Goal: Task Accomplishment & Management: Complete application form

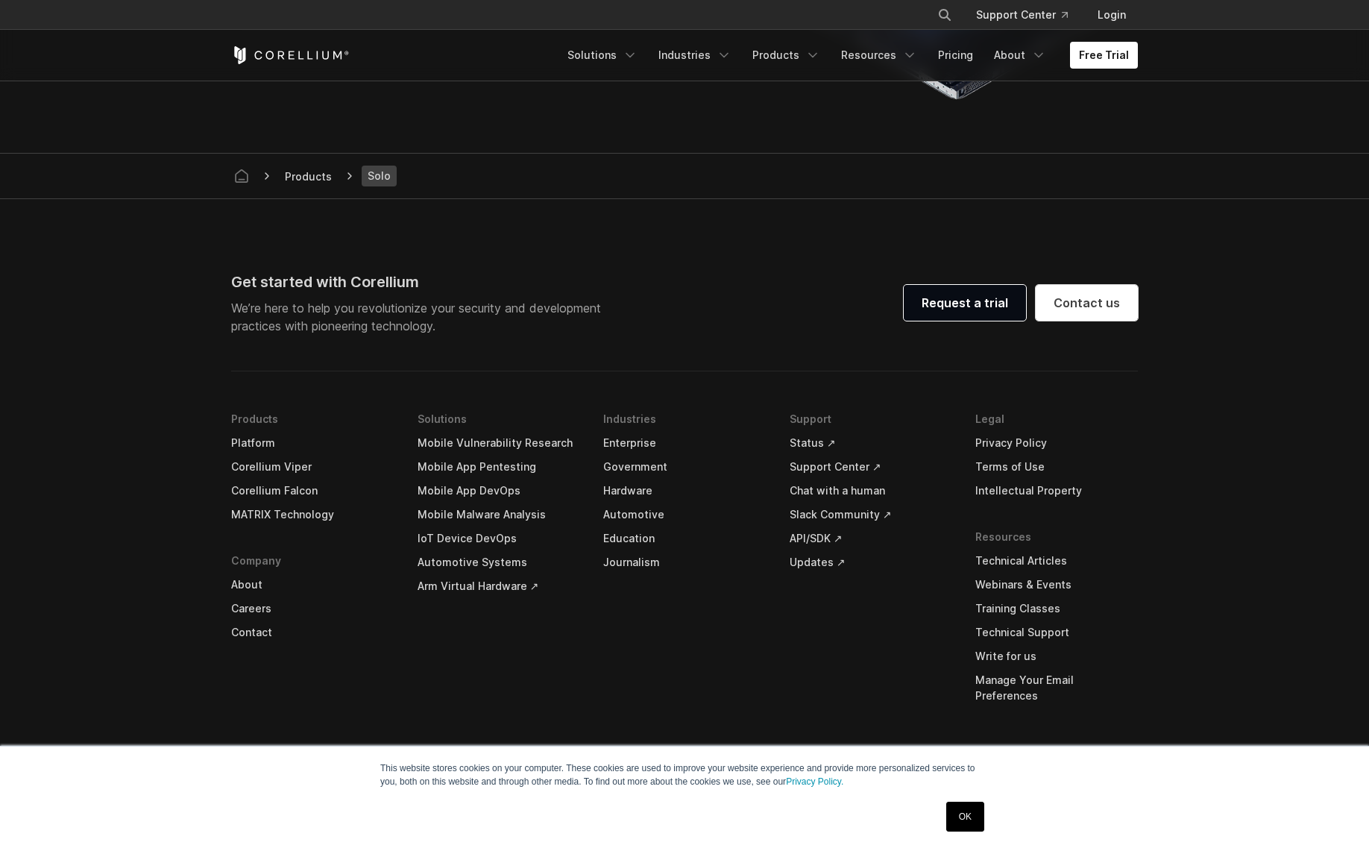
click at [1240, 251] on footer "Get started with Corellium We’re here to help you revolutionize your security a…" at bounding box center [684, 533] width 1369 height 669
click at [856, 487] on link "Chat with a human" at bounding box center [871, 491] width 163 height 24
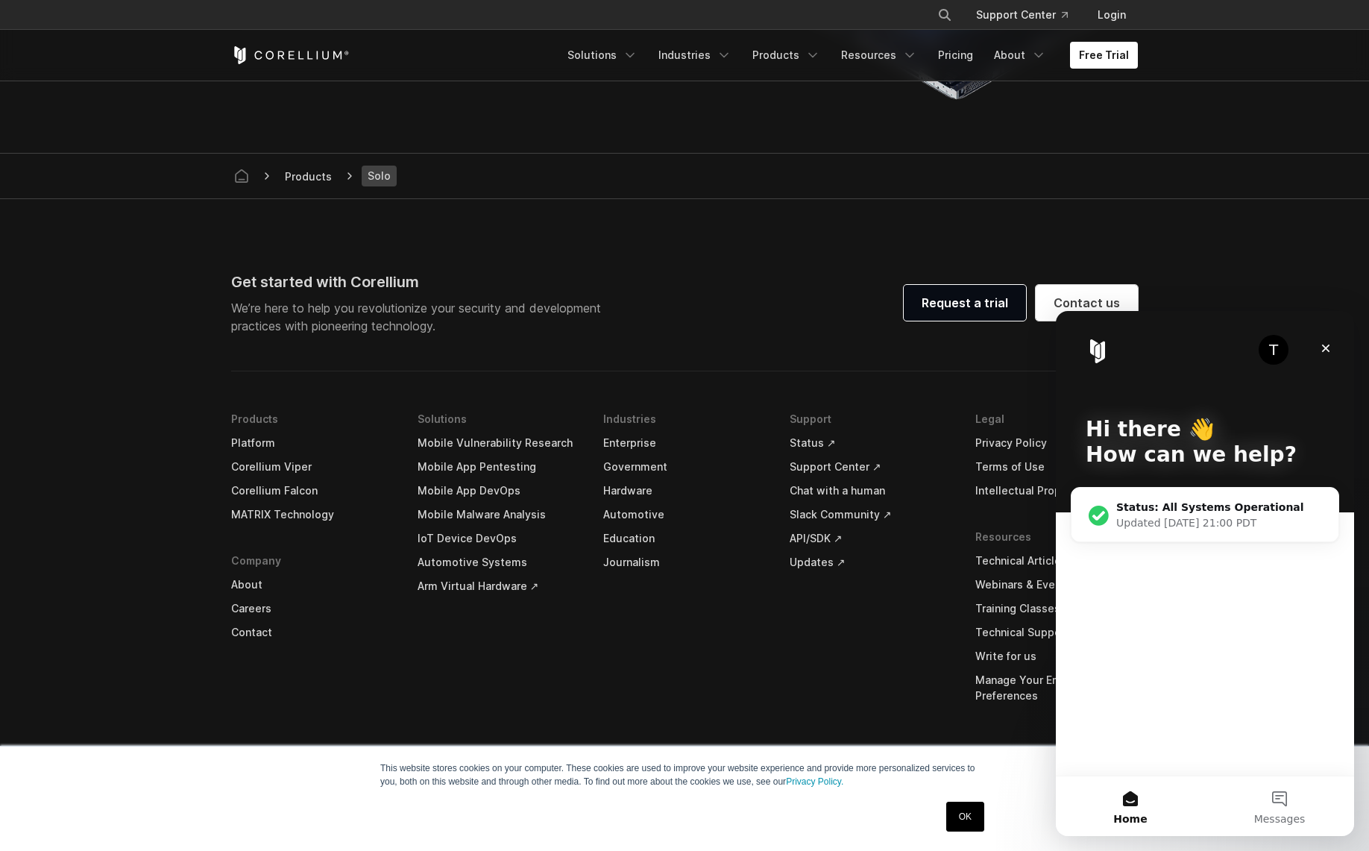
click at [1190, 632] on div "T Hi there 👋 How can we help? Status: All Systems Operational Updated Oct 9, 21…" at bounding box center [1205, 543] width 298 height 465
click at [1108, 450] on p "How can we help?" at bounding box center [1205, 454] width 239 height 25
click at [1116, 433] on p "Hi there 👋" at bounding box center [1205, 429] width 239 height 25
click at [1269, 387] on div "T Hi there 👋 How can we help?" at bounding box center [1205, 411] width 269 height 201
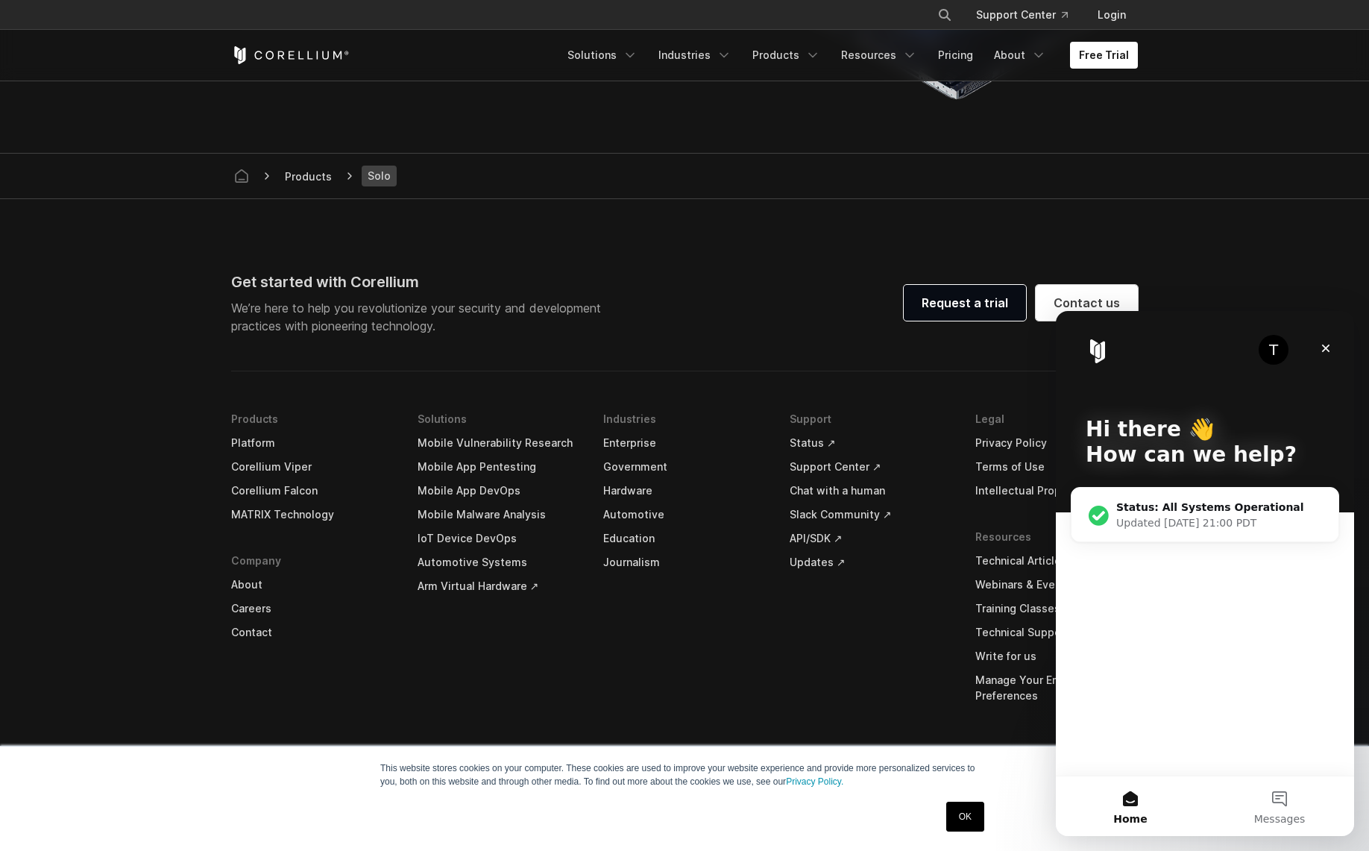
click at [1272, 358] on div "T" at bounding box center [1274, 350] width 30 height 30
click at [1272, 351] on div "T" at bounding box center [1274, 350] width 30 height 30
click at [1094, 352] on img "Intercom messenger" at bounding box center [1098, 351] width 24 height 24
click at [1157, 753] on div "T Hi there 👋 How can we help? Status: All Systems Operational Updated Oct 9, 21…" at bounding box center [1205, 543] width 298 height 465
click at [1284, 809] on button "Messages" at bounding box center [1279, 806] width 149 height 60
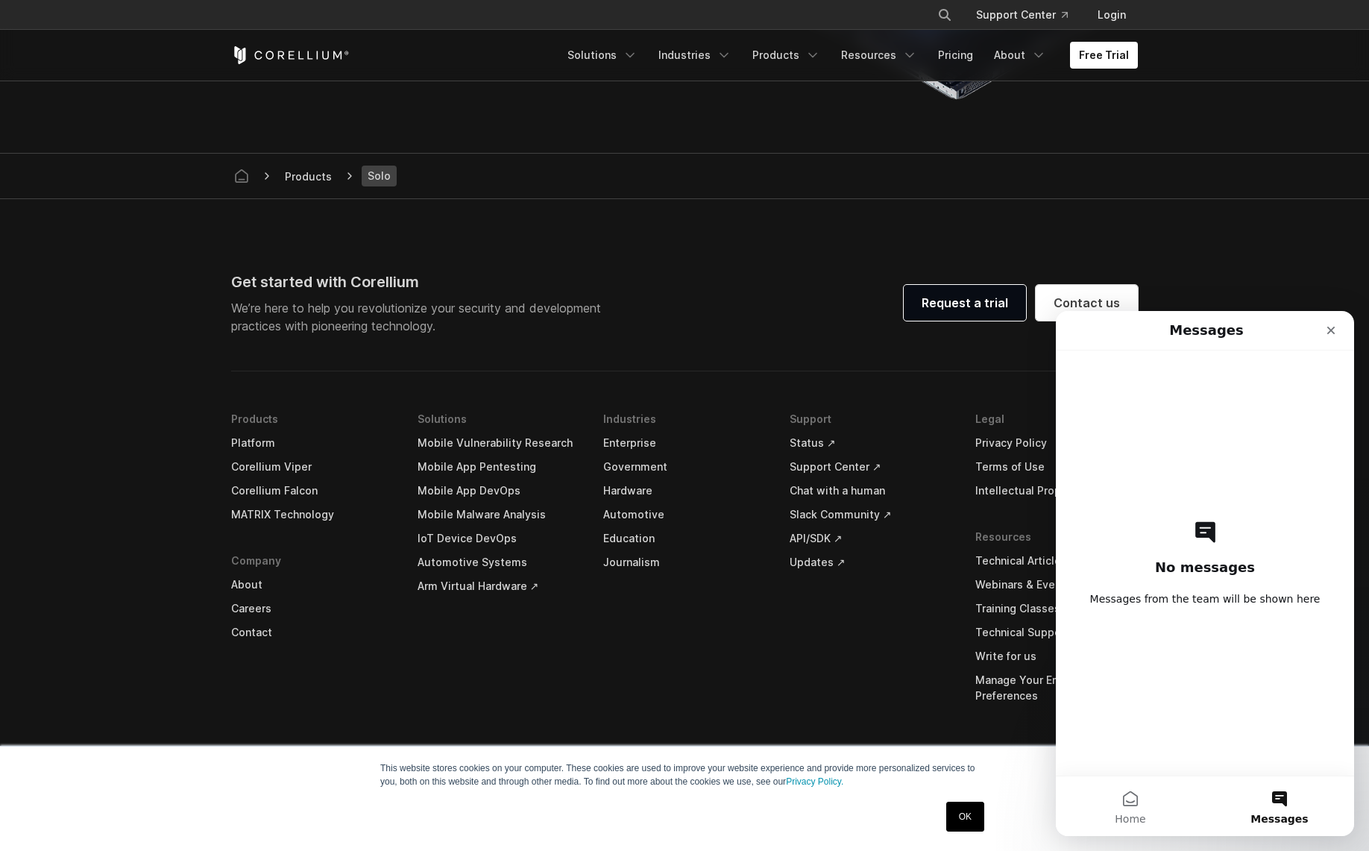
click at [1223, 693] on div "No messages Messages from the team will be shown here" at bounding box center [1205, 563] width 246 height 425
click at [1238, 360] on div "No messages Messages from the team will be shown here" at bounding box center [1205, 563] width 246 height 425
click at [1328, 331] on icon "Close" at bounding box center [1331, 330] width 12 height 12
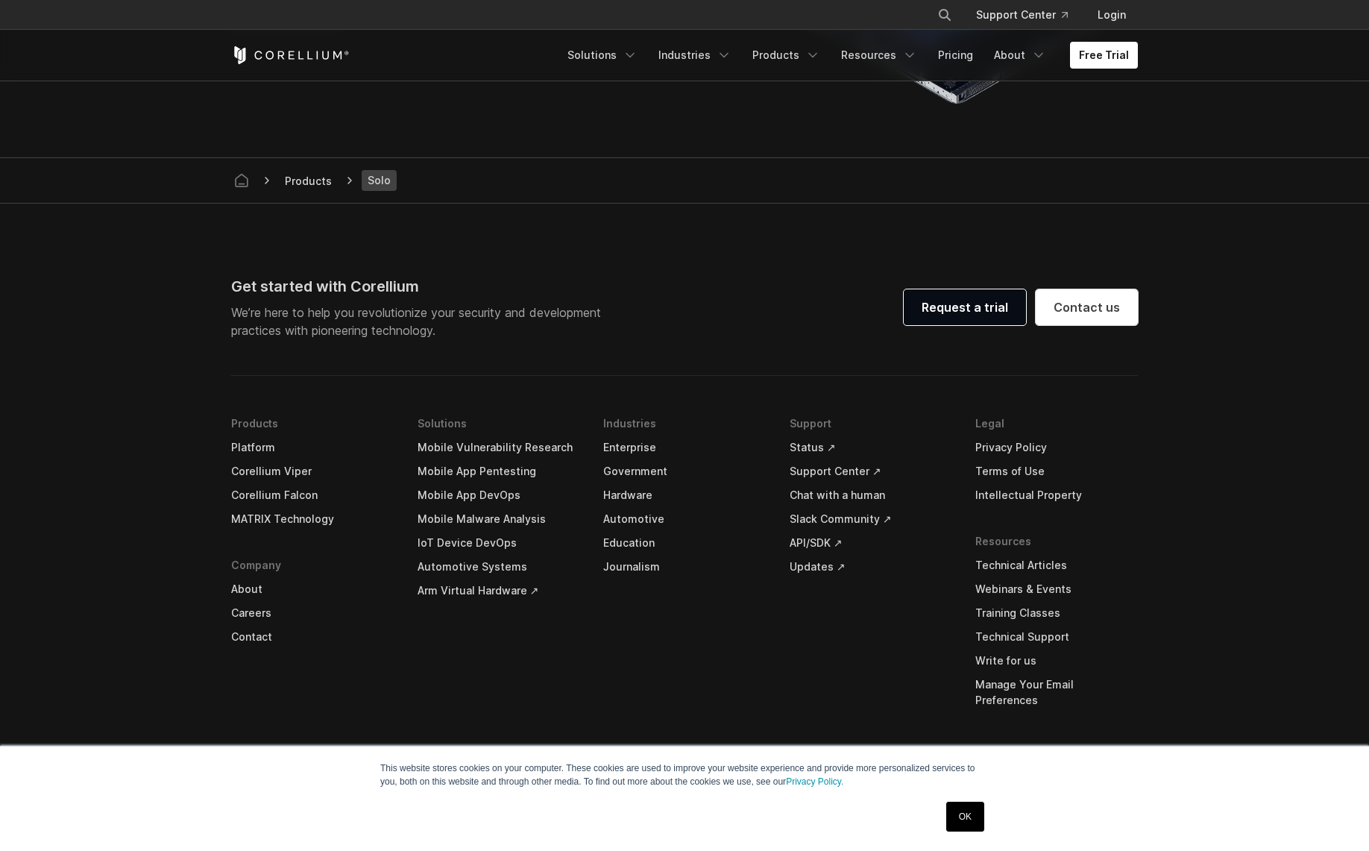
scroll to position [2925, 0]
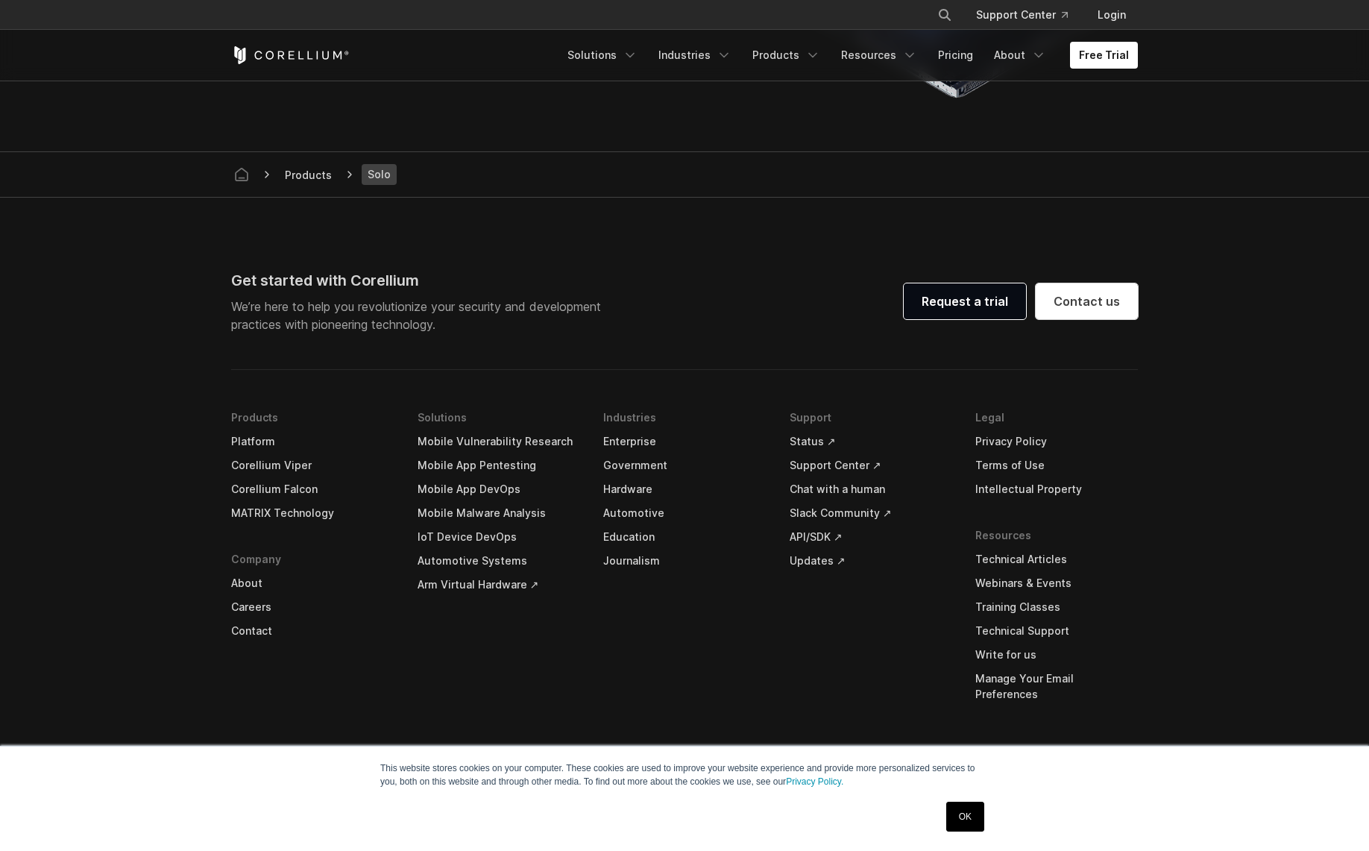
click at [969, 819] on link "OK" at bounding box center [966, 817] width 38 height 30
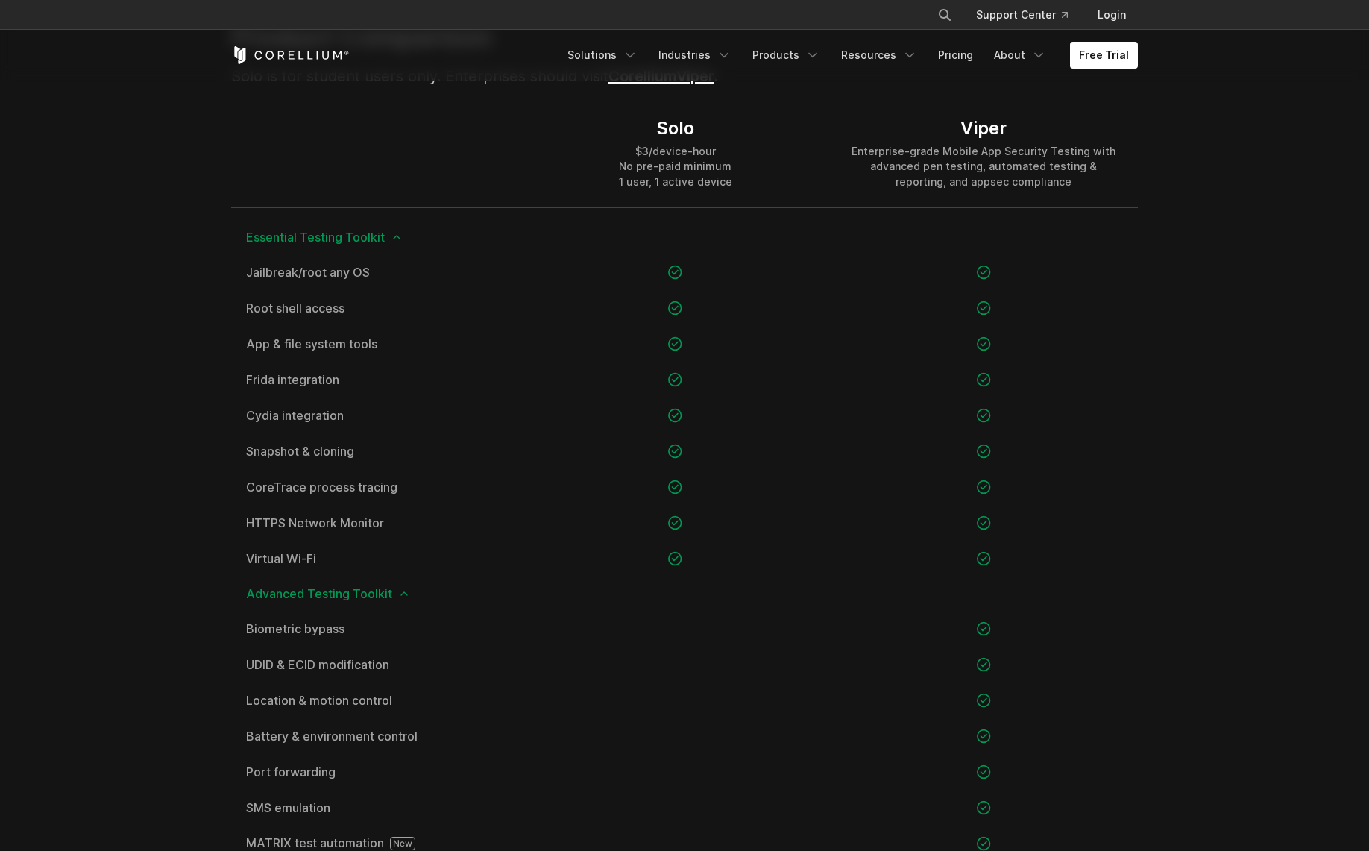
scroll to position [1060, 0]
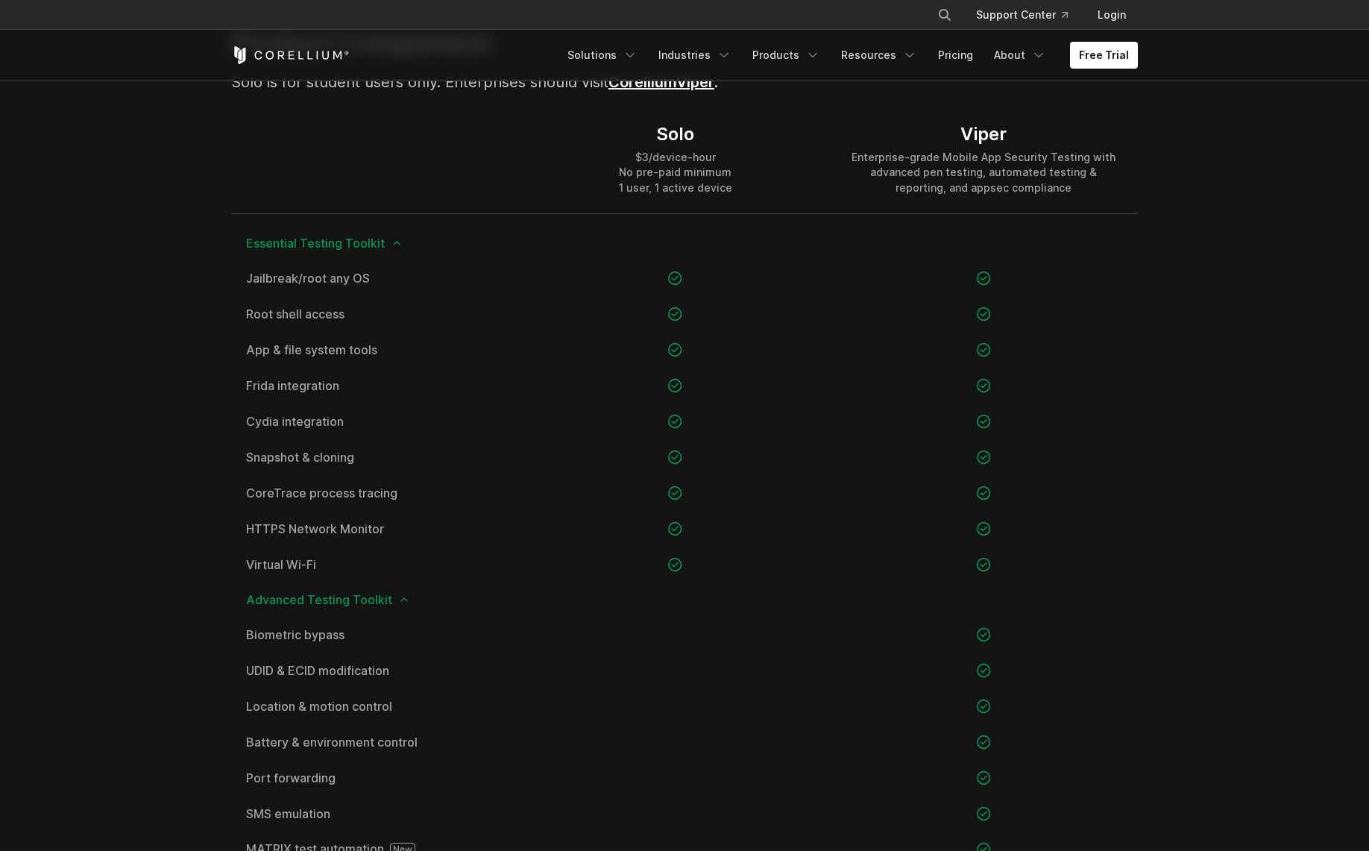
click at [282, 67] on div "Free Trial Solutions IoT" at bounding box center [684, 55] width 907 height 51
click at [295, 60] on icon "Corellium Home" at bounding box center [290, 55] width 119 height 18
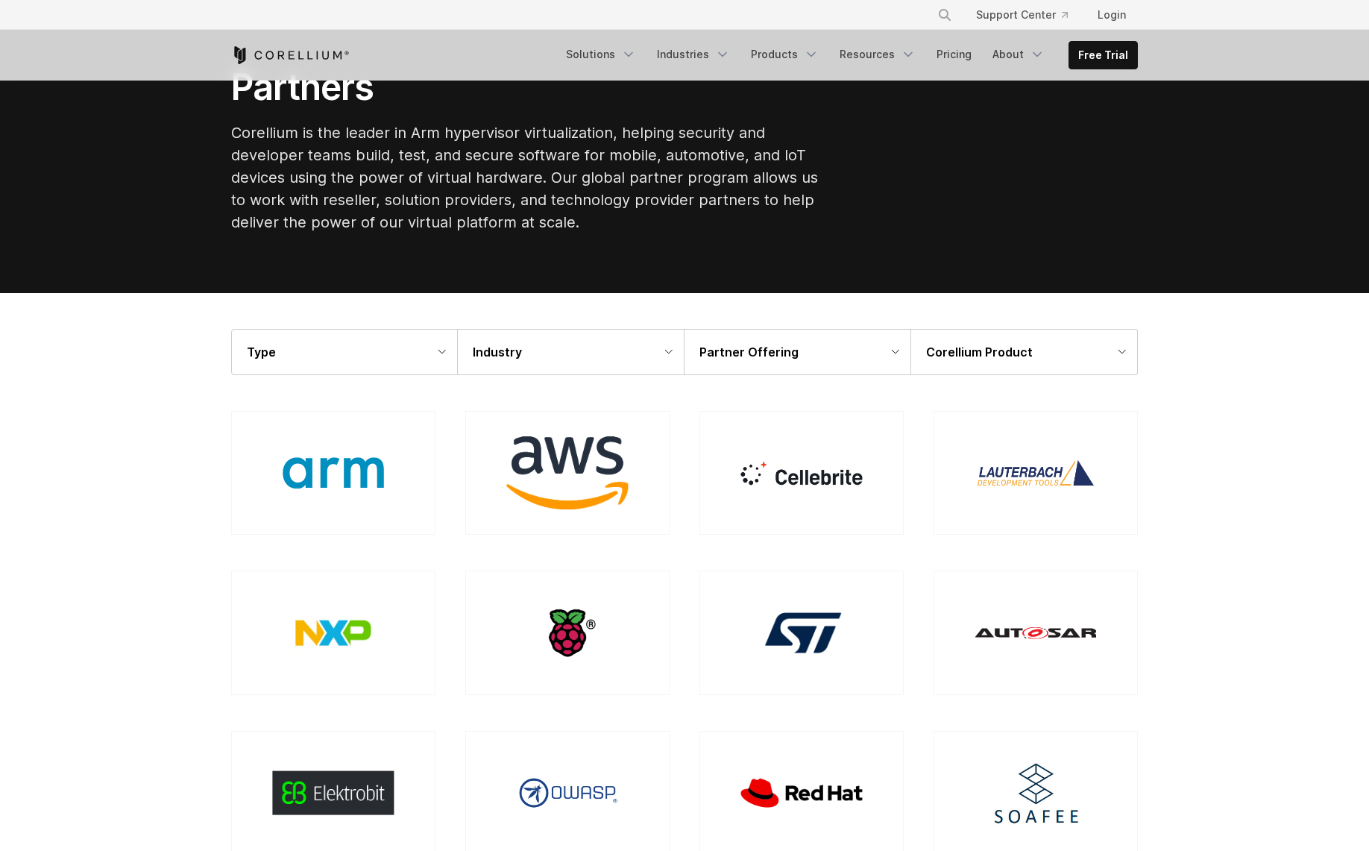
scroll to position [75, 0]
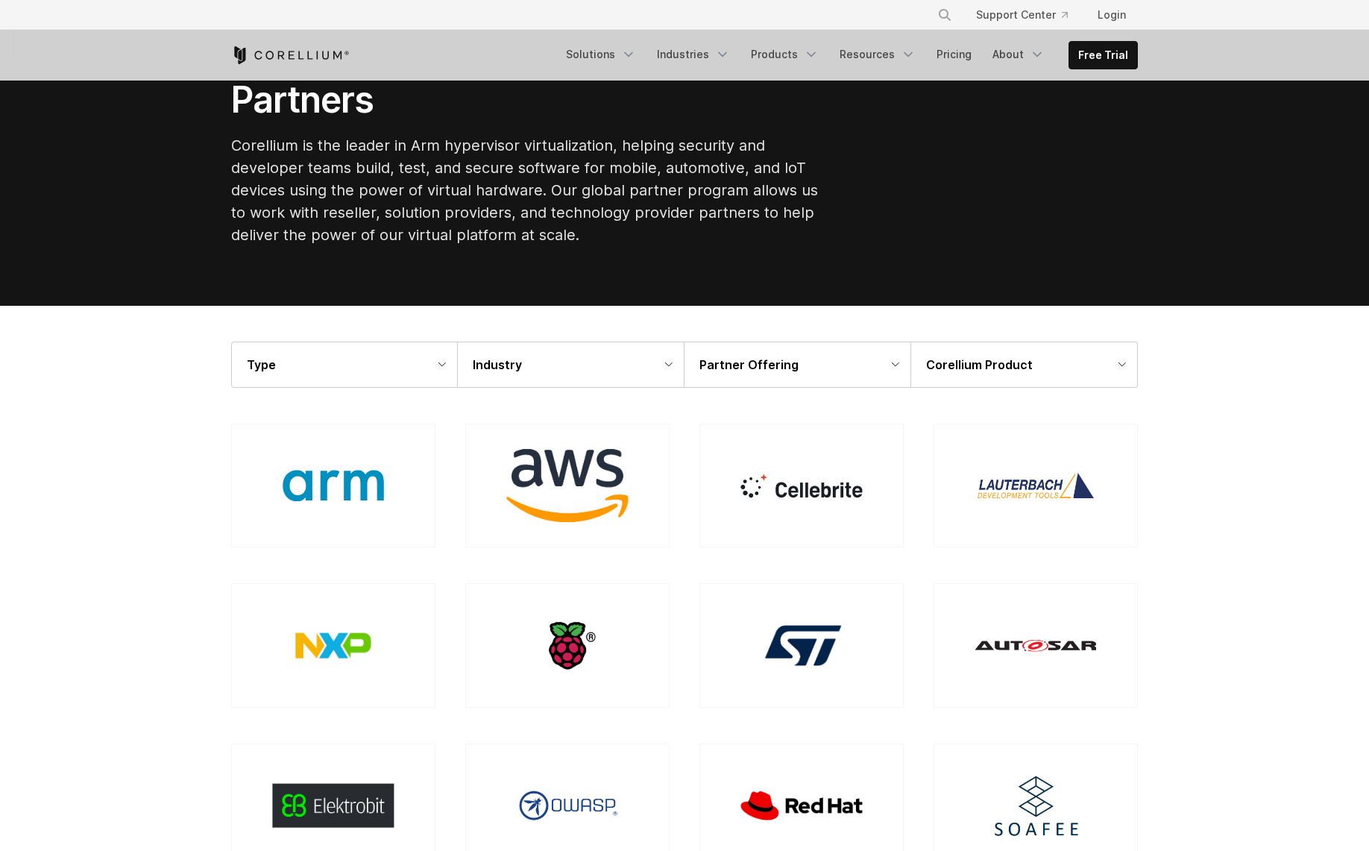
click at [830, 370] on div "Partner Offering" at bounding box center [798, 364] width 226 height 45
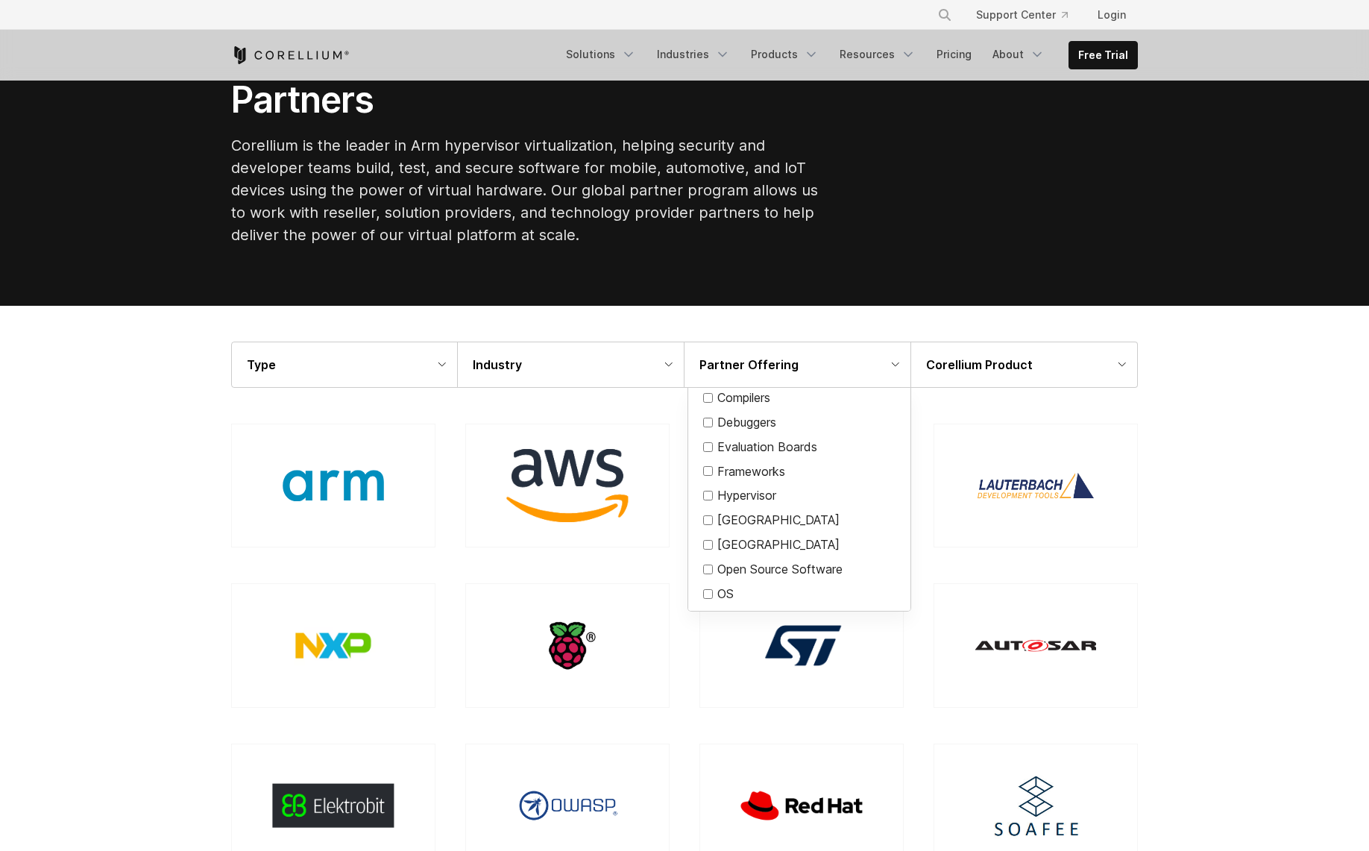
scroll to position [0, 0]
click at [1041, 364] on div "Corellium Product" at bounding box center [1024, 364] width 226 height 45
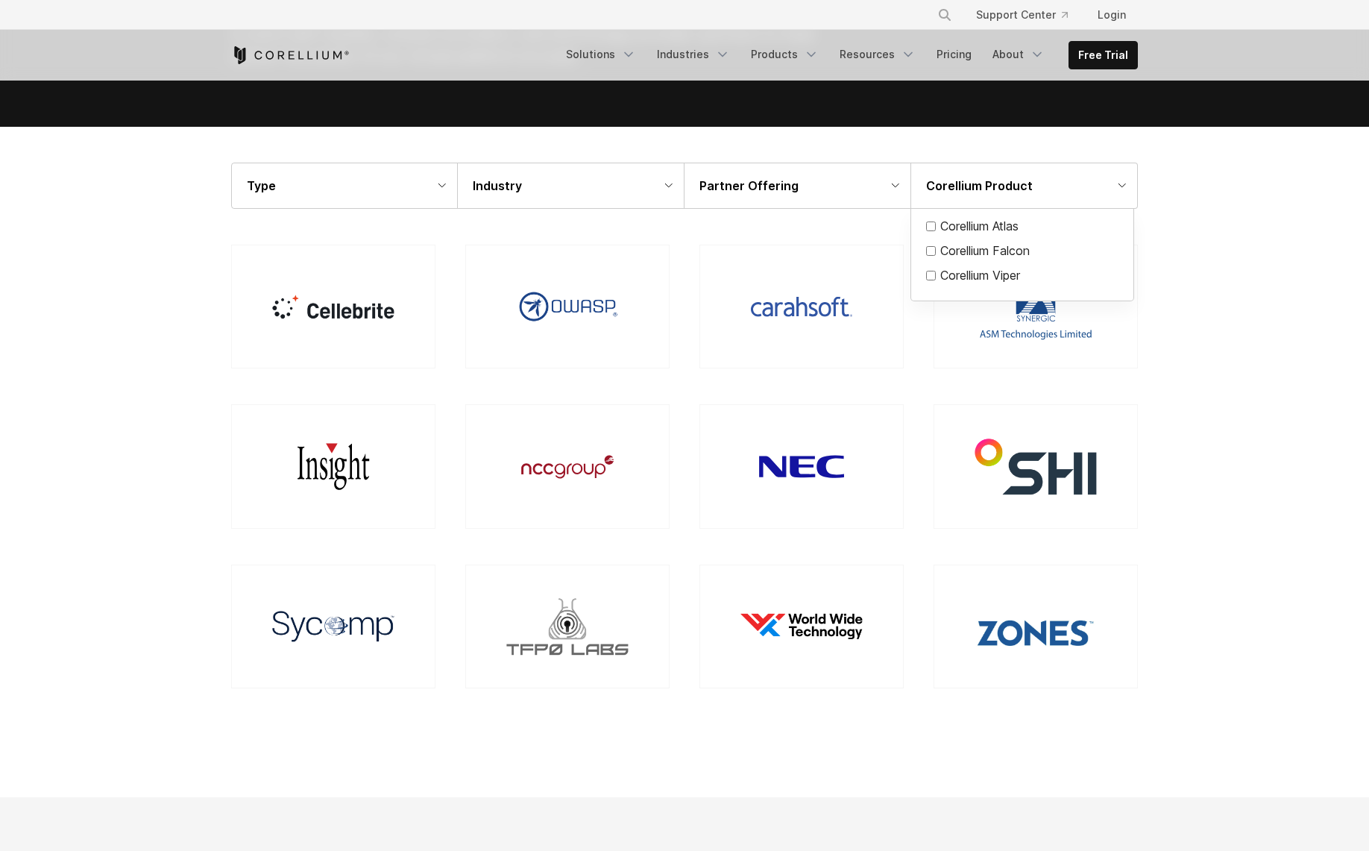
scroll to position [224, 0]
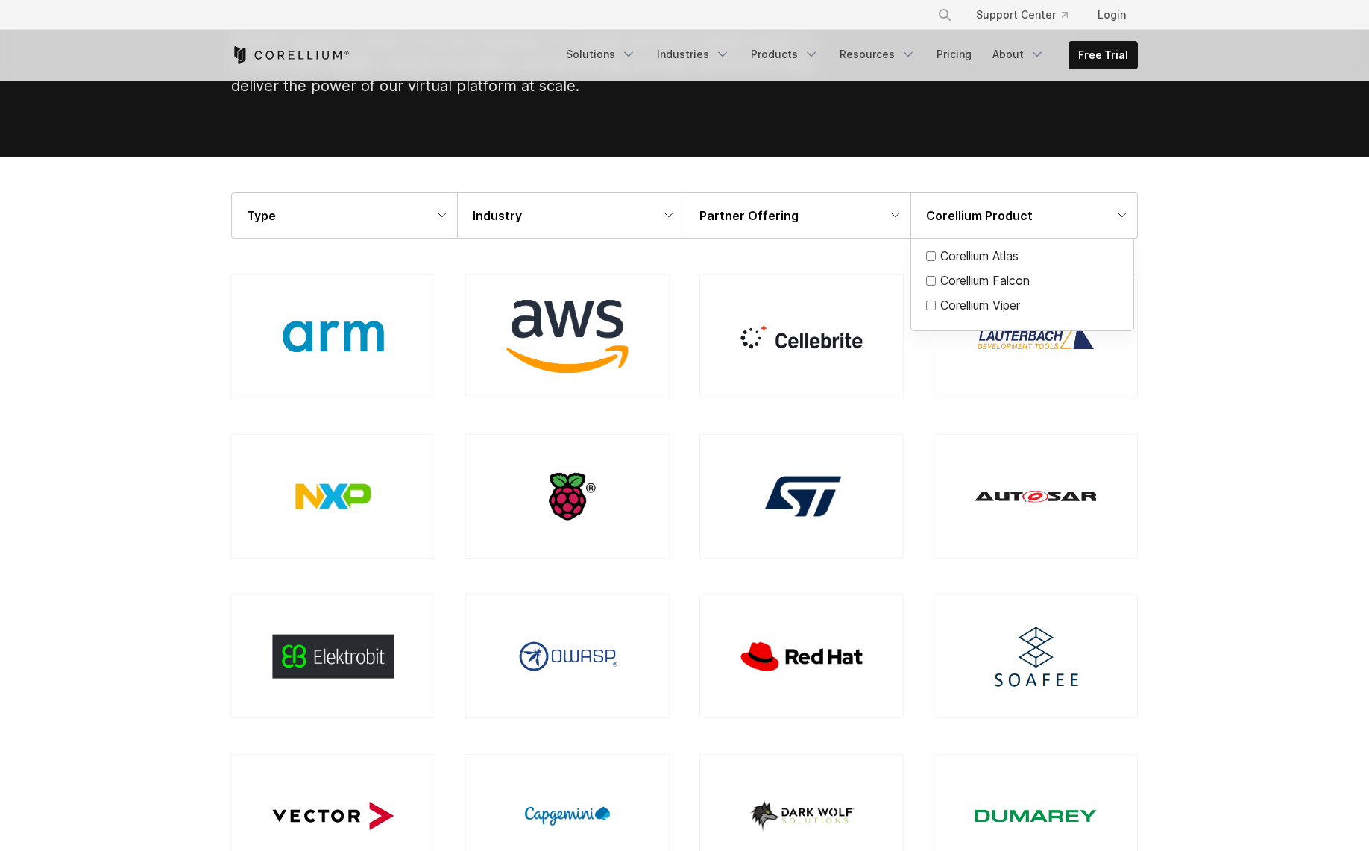
click at [388, 220] on div "Type" at bounding box center [344, 215] width 225 height 45
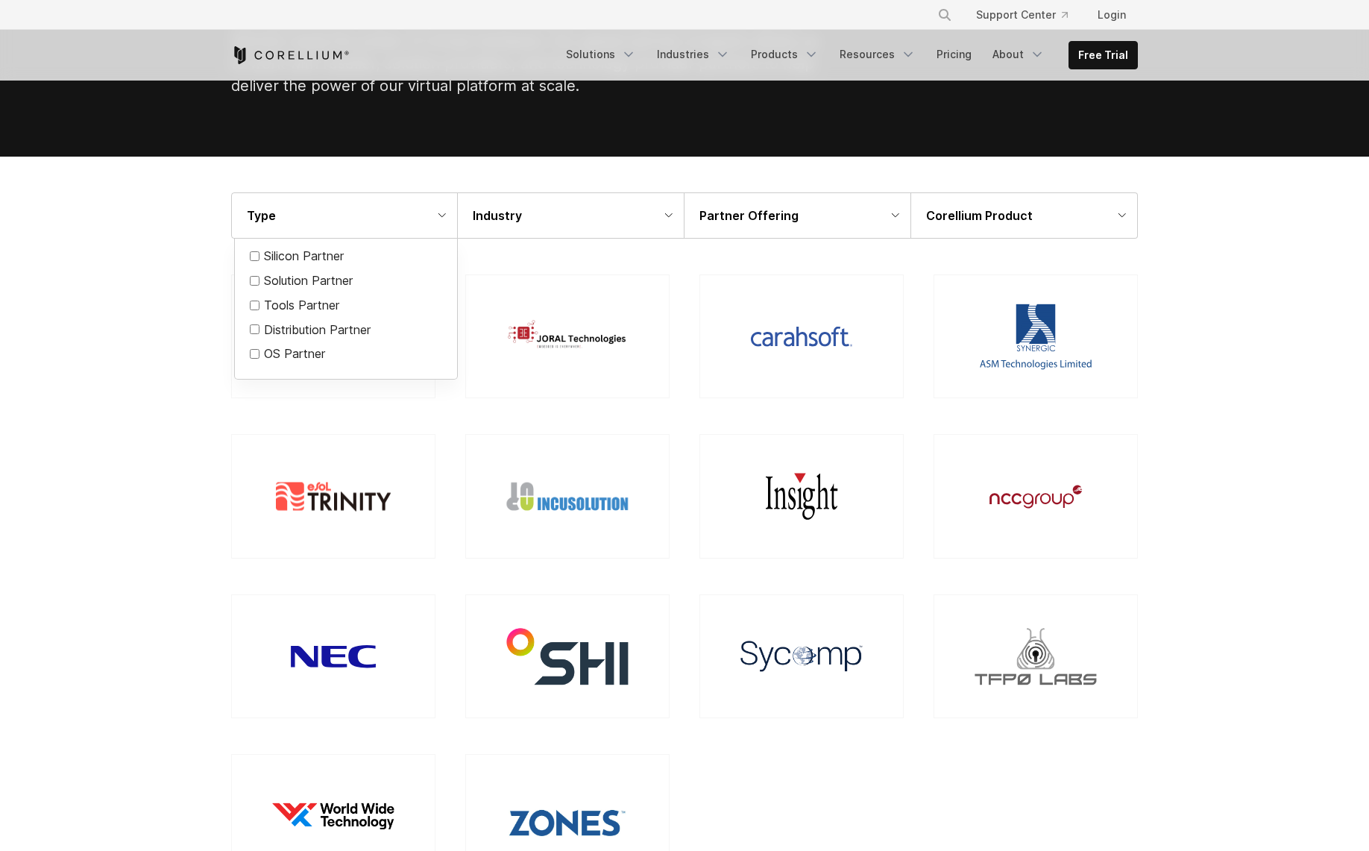
click at [139, 339] on div at bounding box center [684, 425] width 1369 height 851
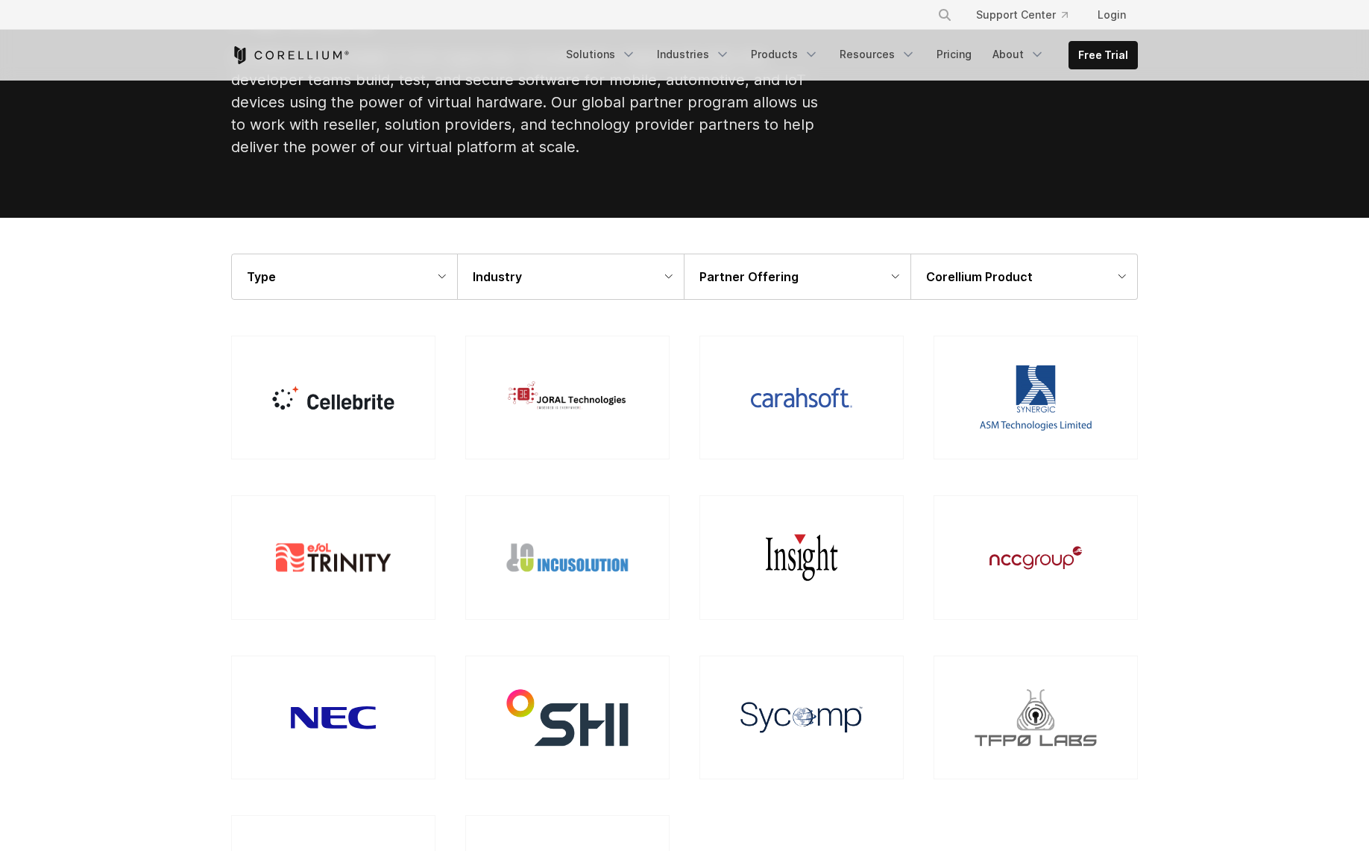
scroll to position [149, 0]
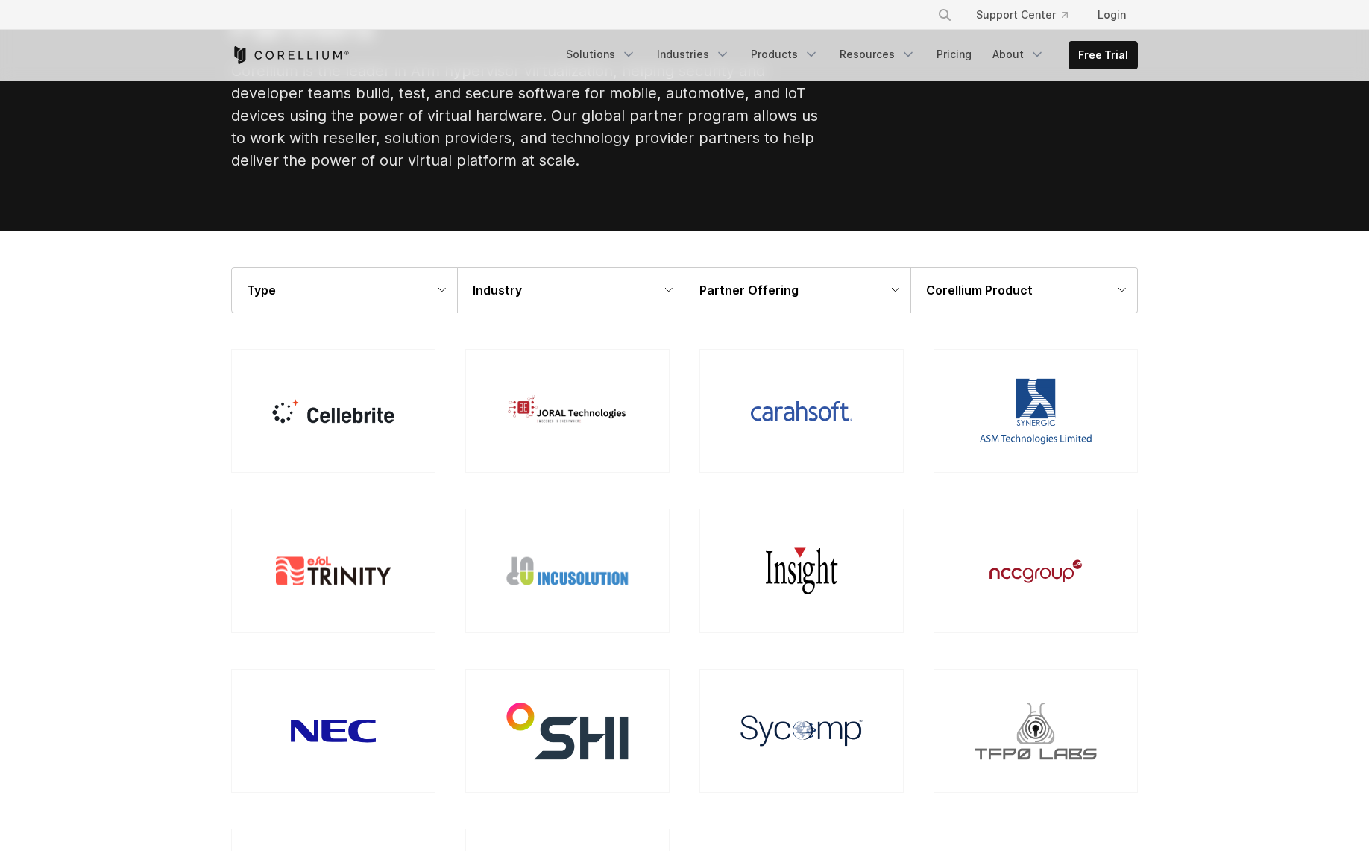
click at [554, 300] on div "Industry" at bounding box center [571, 290] width 226 height 45
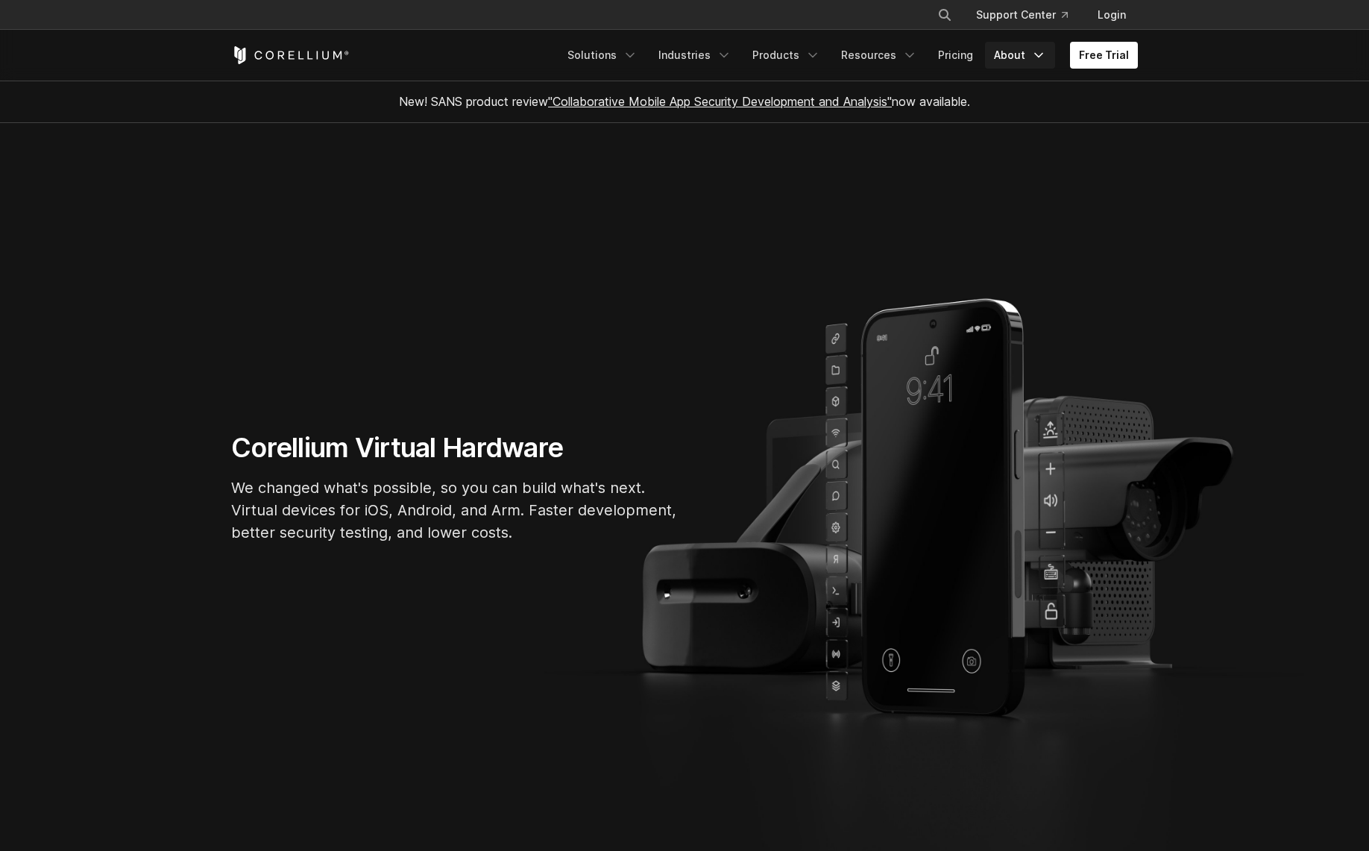
click at [1035, 49] on icon "Navigation Menu" at bounding box center [1039, 55] width 15 height 15
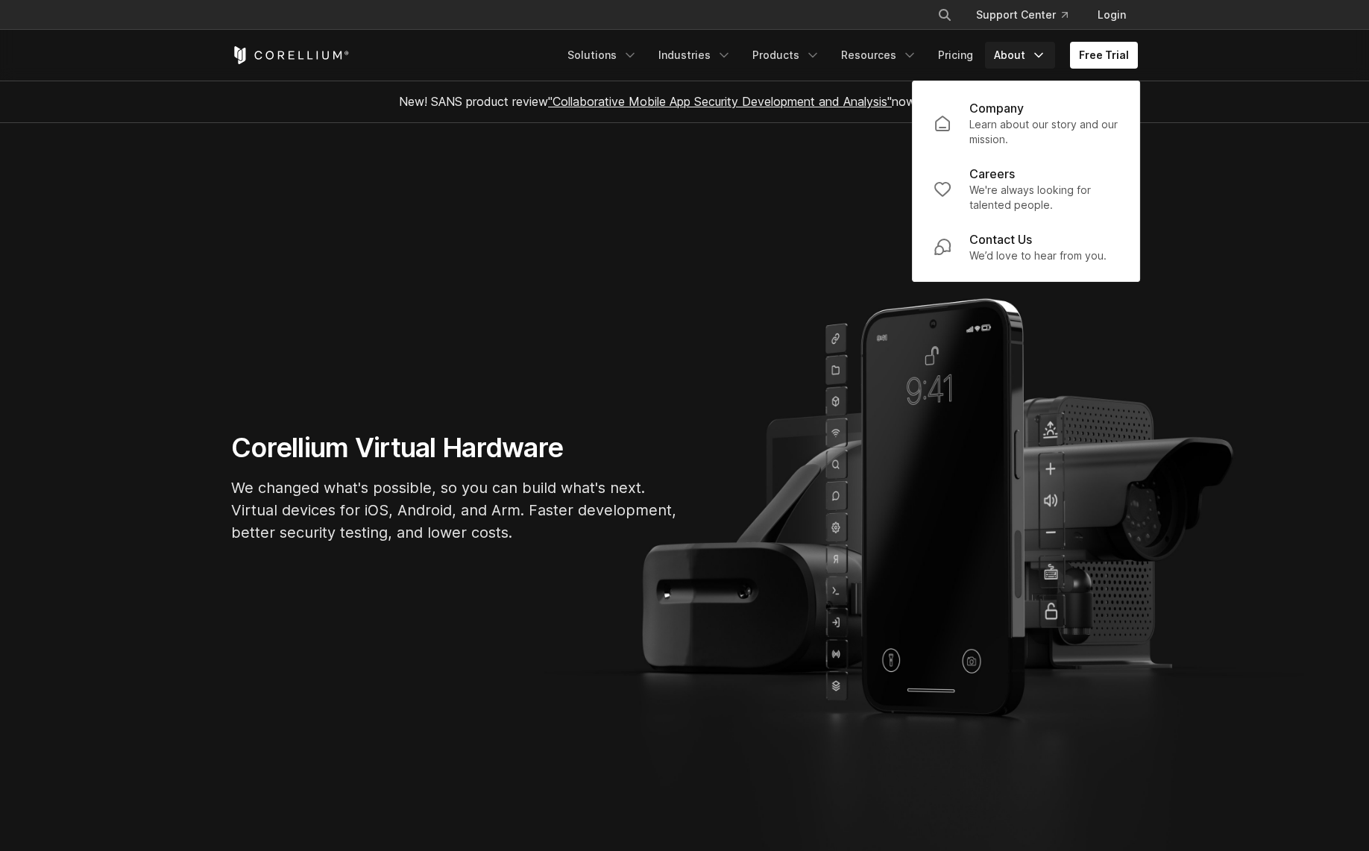
click at [1035, 49] on icon "Navigation Menu" at bounding box center [1039, 55] width 15 height 15
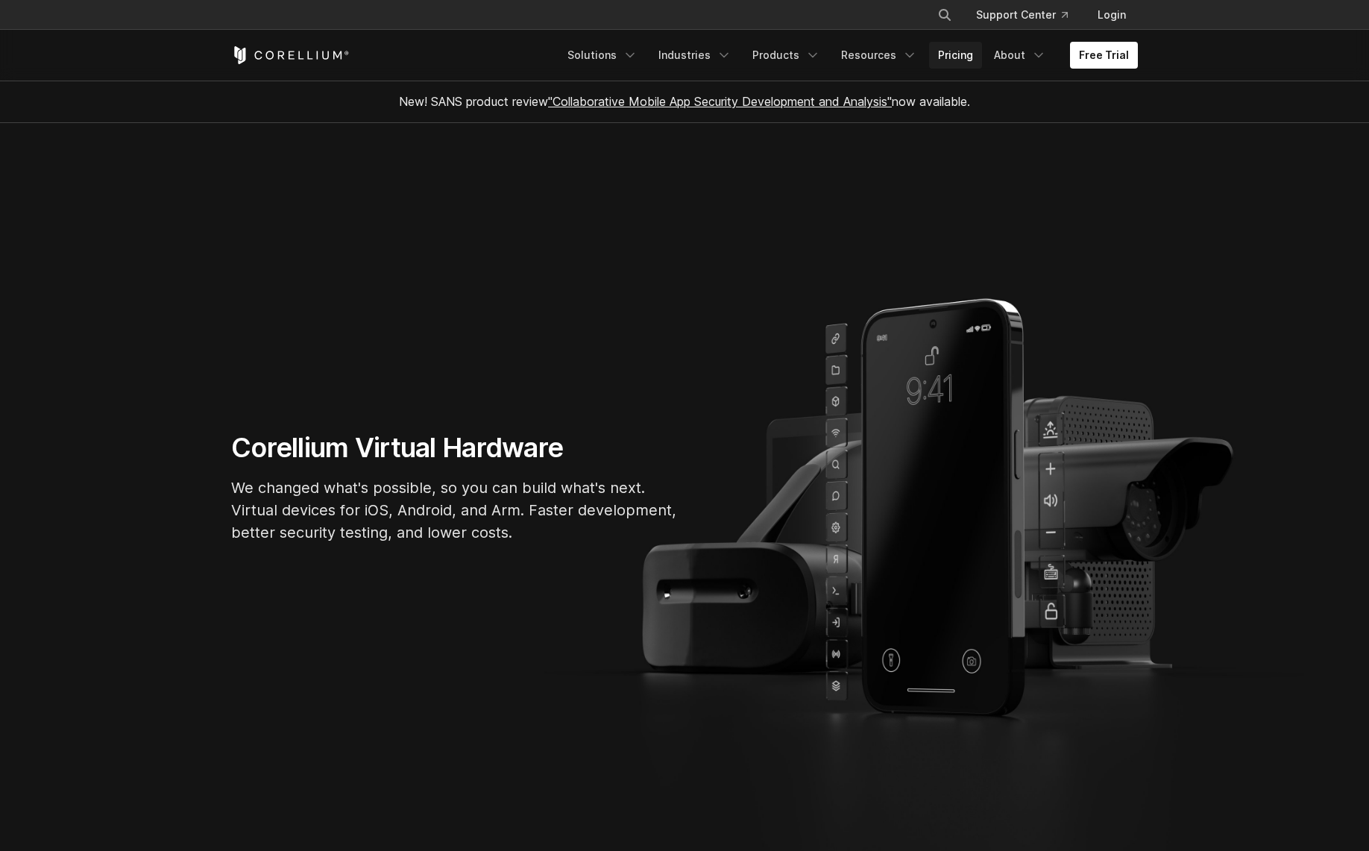
click at [964, 57] on link "Pricing" at bounding box center [955, 55] width 53 height 27
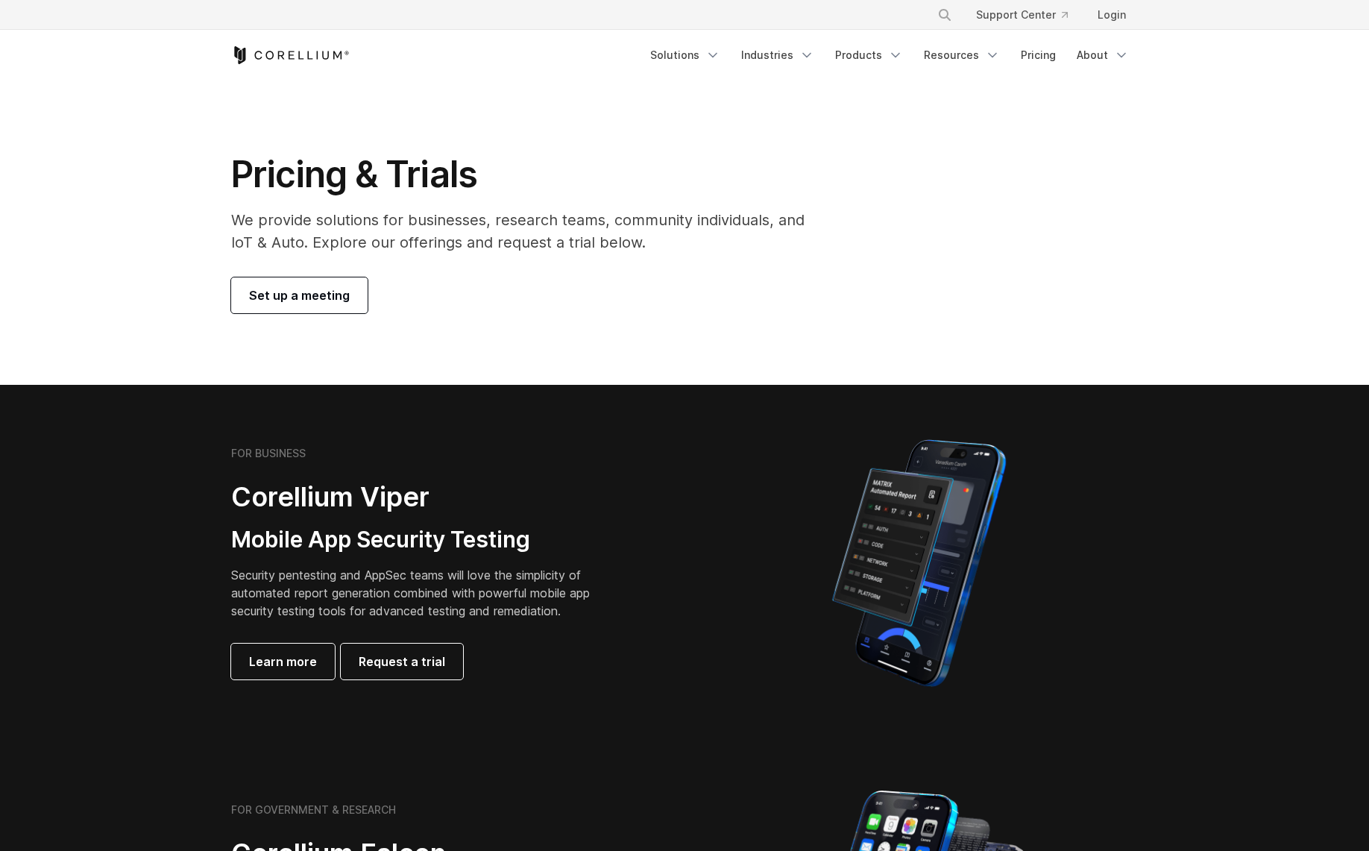
click at [316, 294] on span "Set up a meeting" at bounding box center [299, 295] width 101 height 18
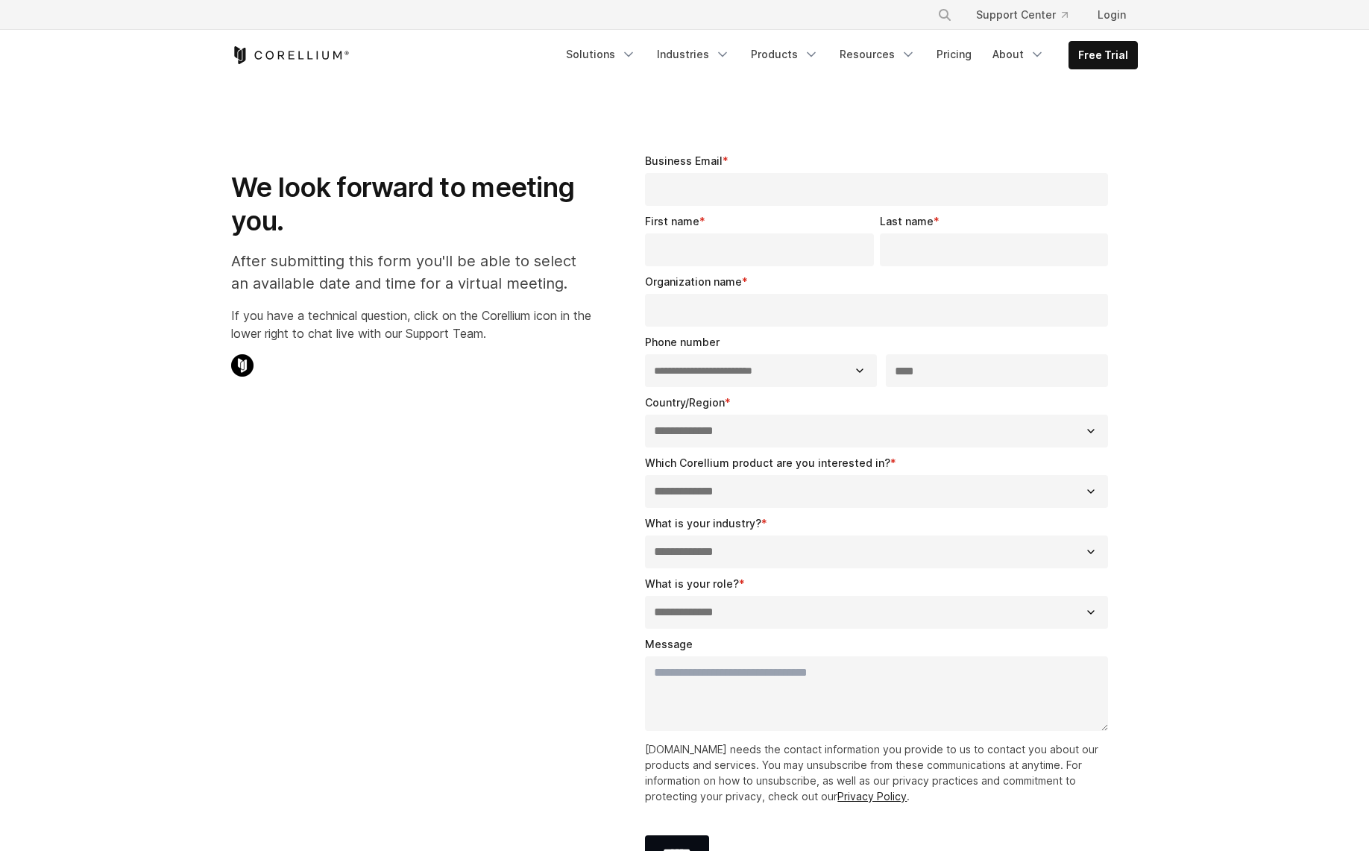
select select "**"
click at [885, 56] on link "Resources" at bounding box center [878, 54] width 94 height 27
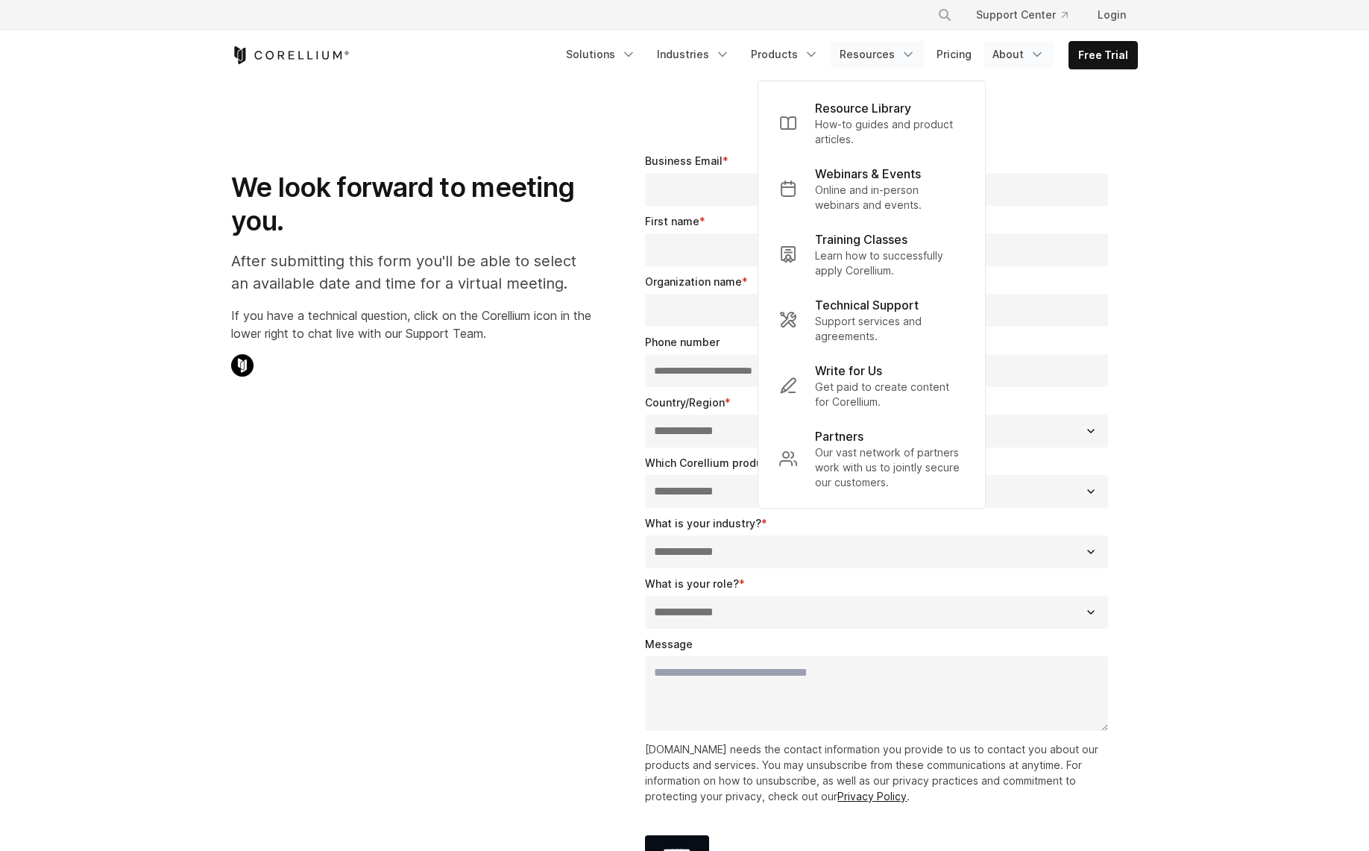
click at [1023, 53] on link "About" at bounding box center [1019, 54] width 70 height 27
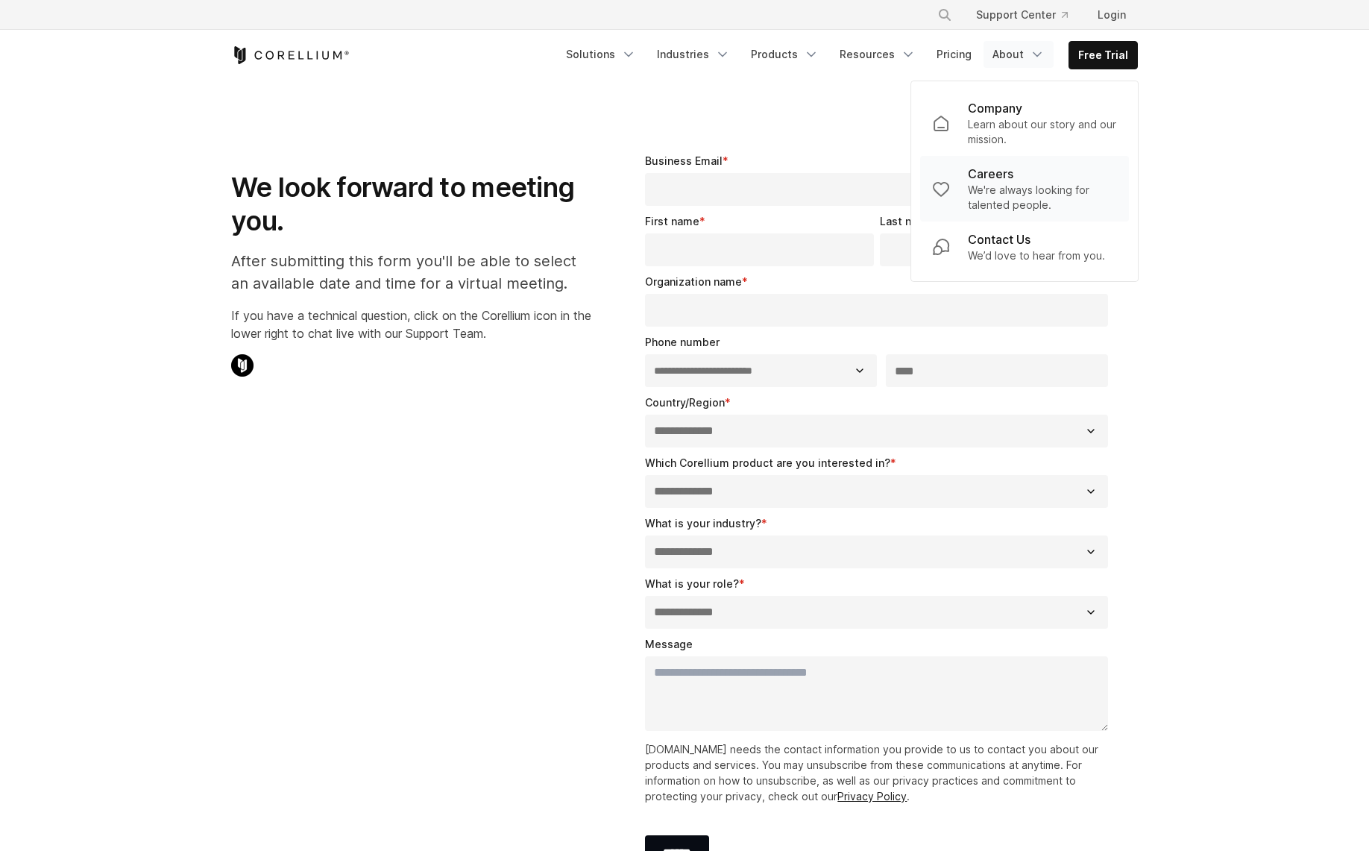
click at [983, 188] on p "We're always looking for talented people." at bounding box center [1042, 198] width 149 height 30
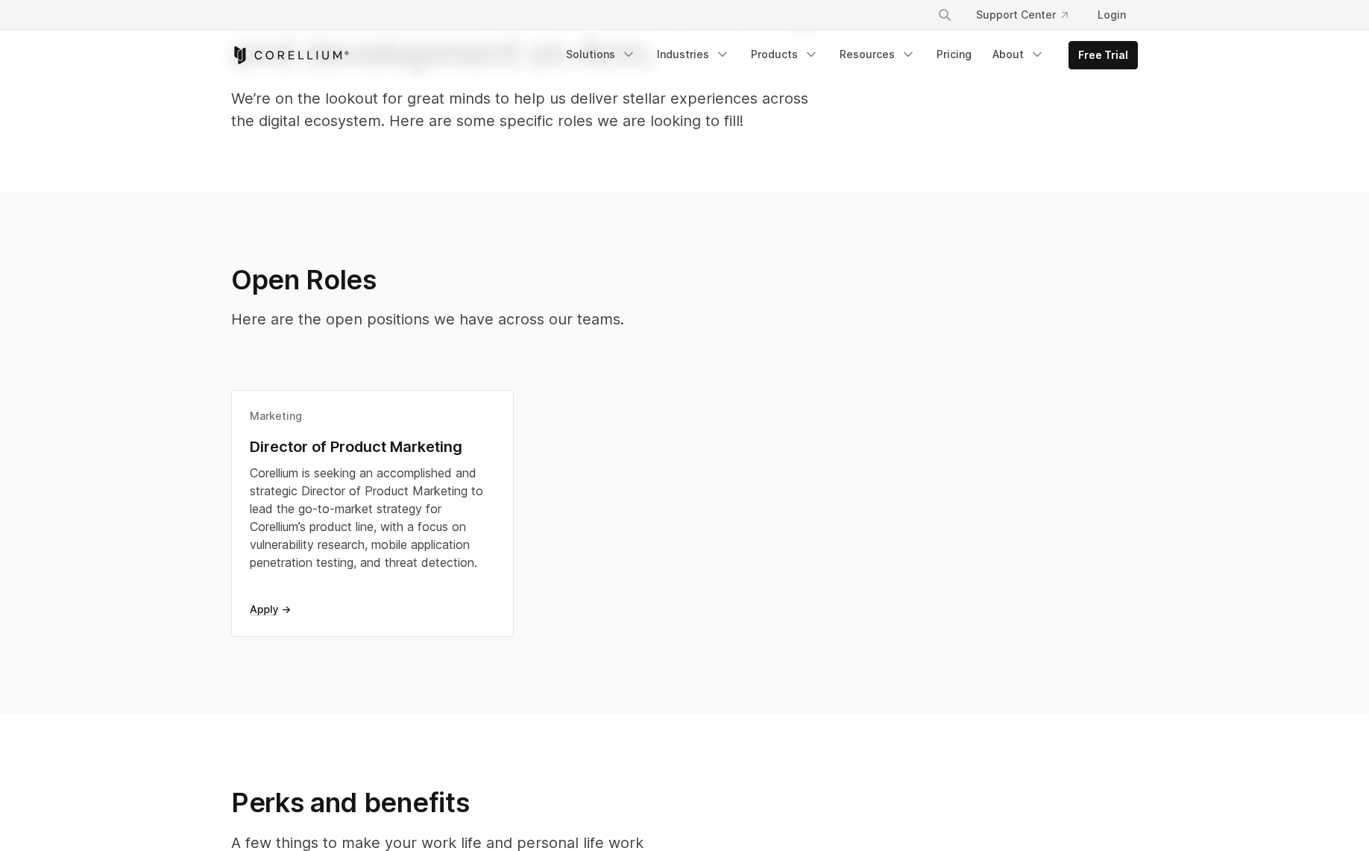
scroll to position [75, 0]
